Goal: Information Seeking & Learning: Learn about a topic

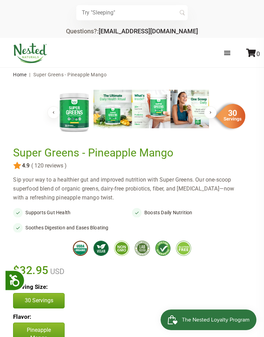
click at [0, 41] on div "Store Healthy Aging Super Greens D-Mannose Choline Restful Sleep LUNA Sleep Sup…" at bounding box center [132, 53] width 264 height 30
